Goal: Task Accomplishment & Management: Use online tool/utility

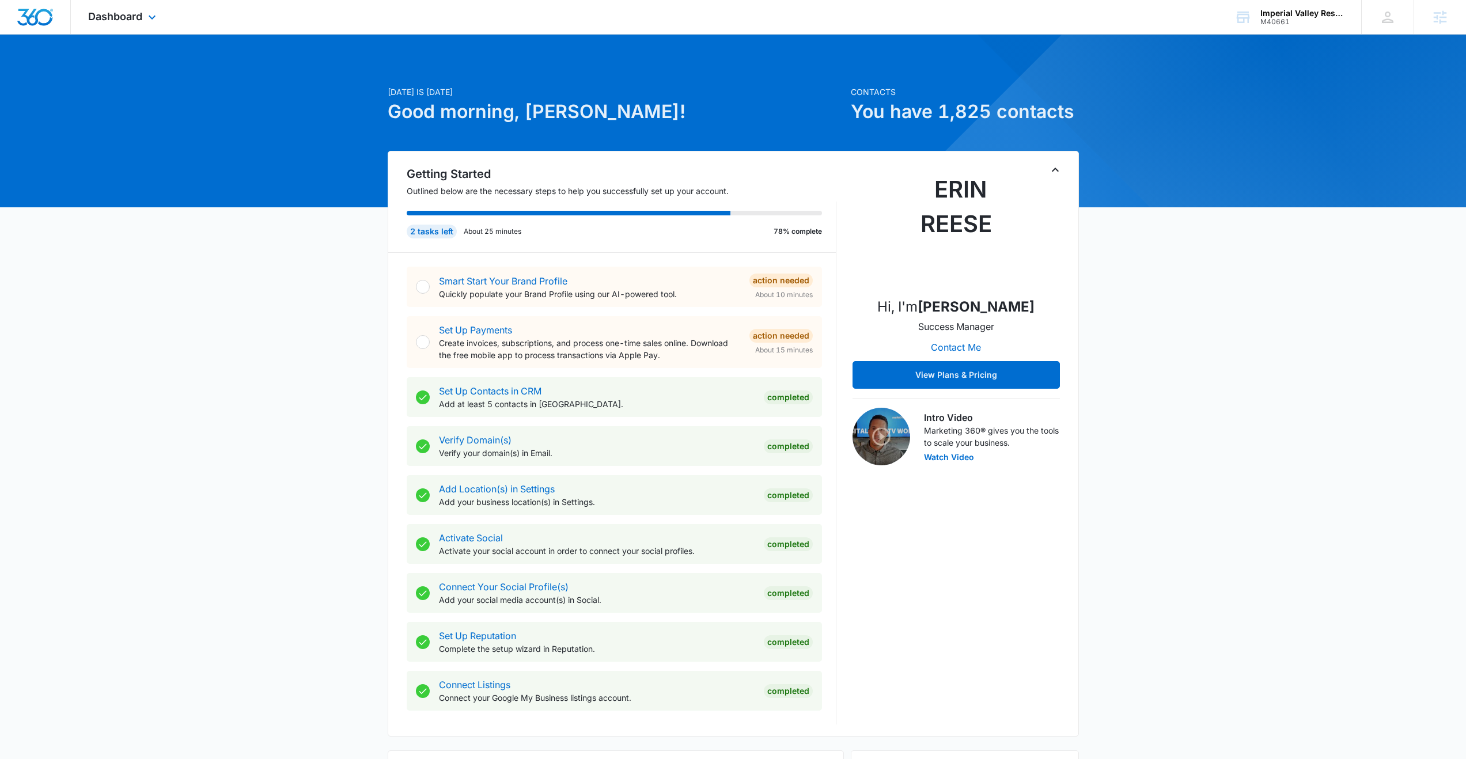
click at [143, 21] on div "Dashboard Apps Reputation Forms CRM Email Social Content Ads Intelligence Files…" at bounding box center [123, 17] width 105 height 34
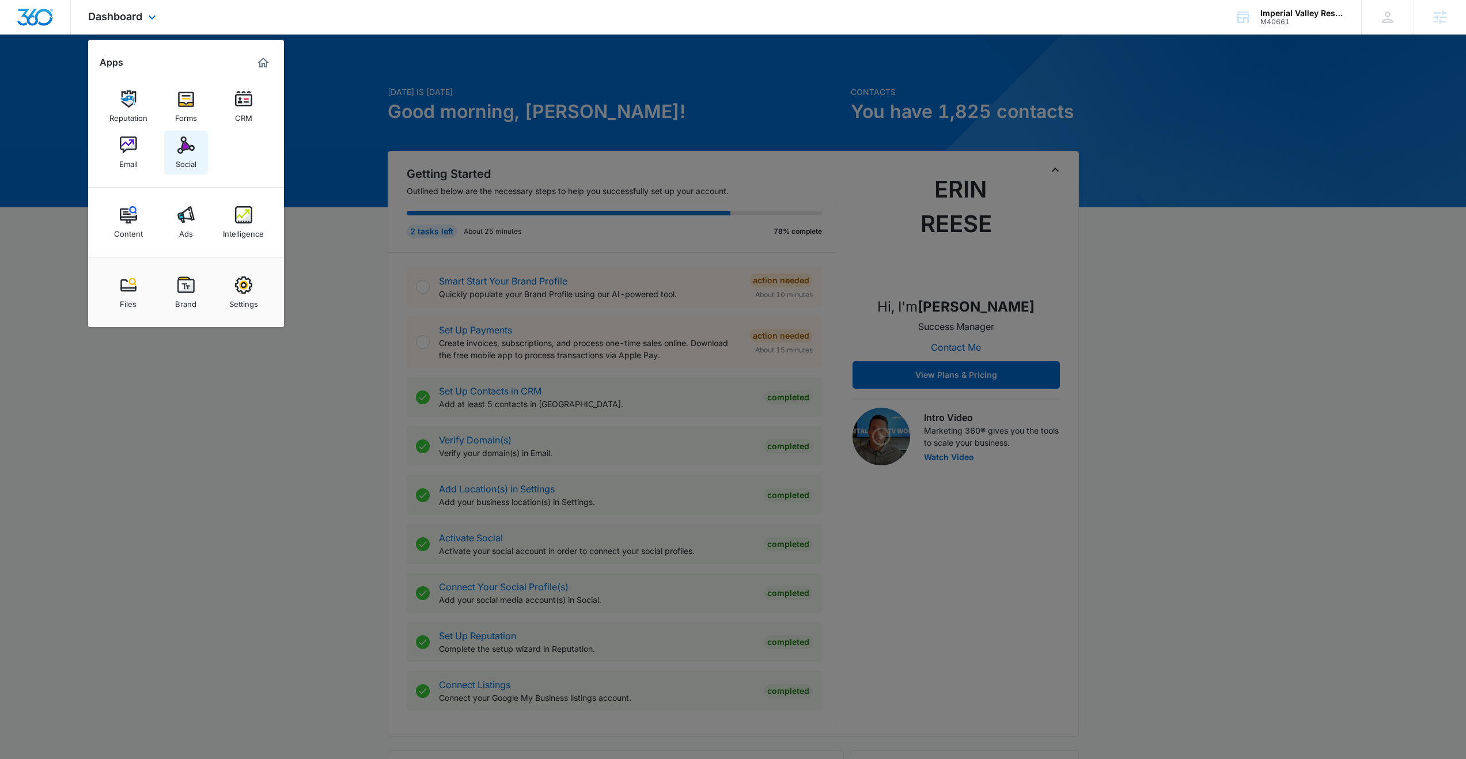
click at [177, 146] on img at bounding box center [185, 144] width 17 height 17
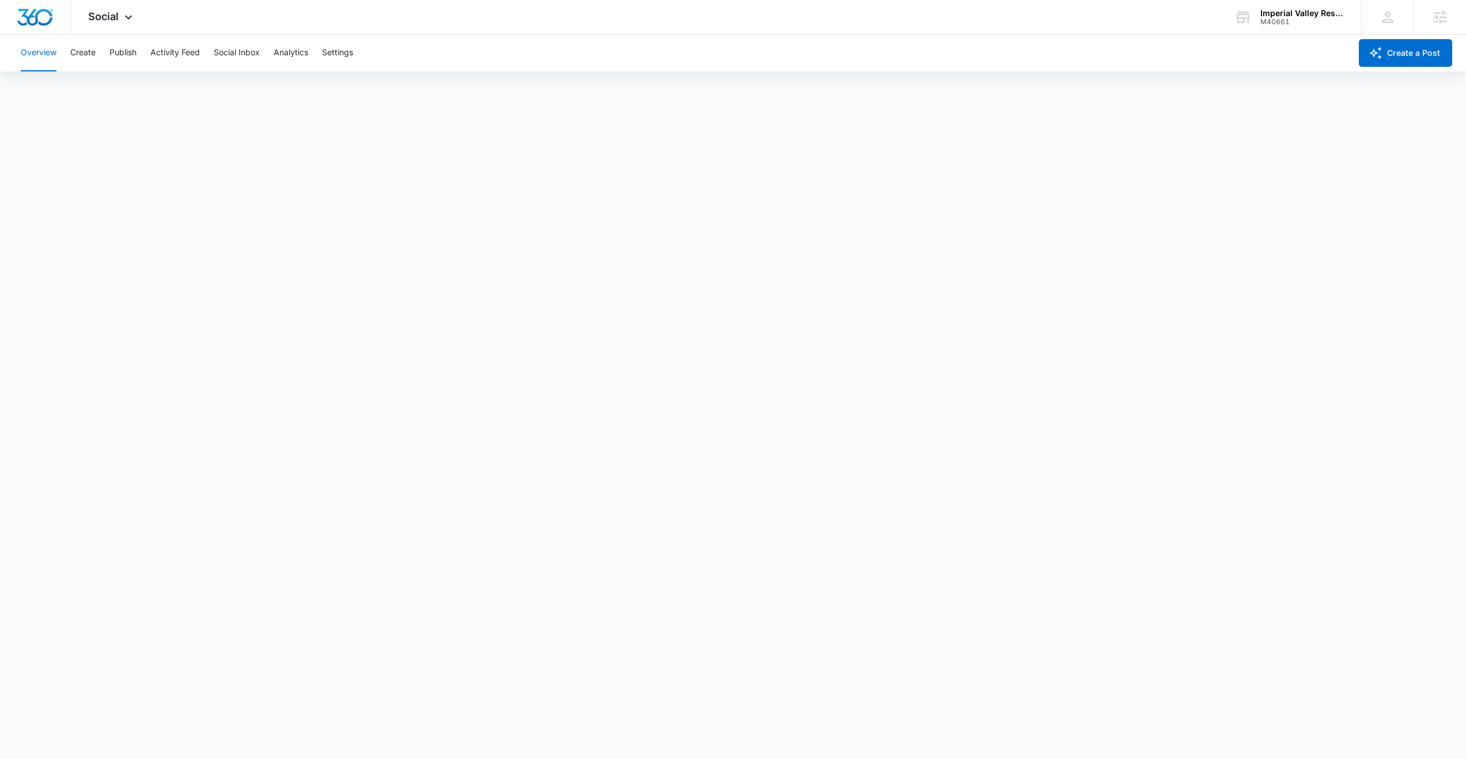
scroll to position [3, 0]
click at [89, 55] on button "Create" at bounding box center [82, 53] width 25 height 37
click at [117, 80] on button "Approvals" at bounding box center [112, 88] width 39 height 32
